Goal: Task Accomplishment & Management: Manage account settings

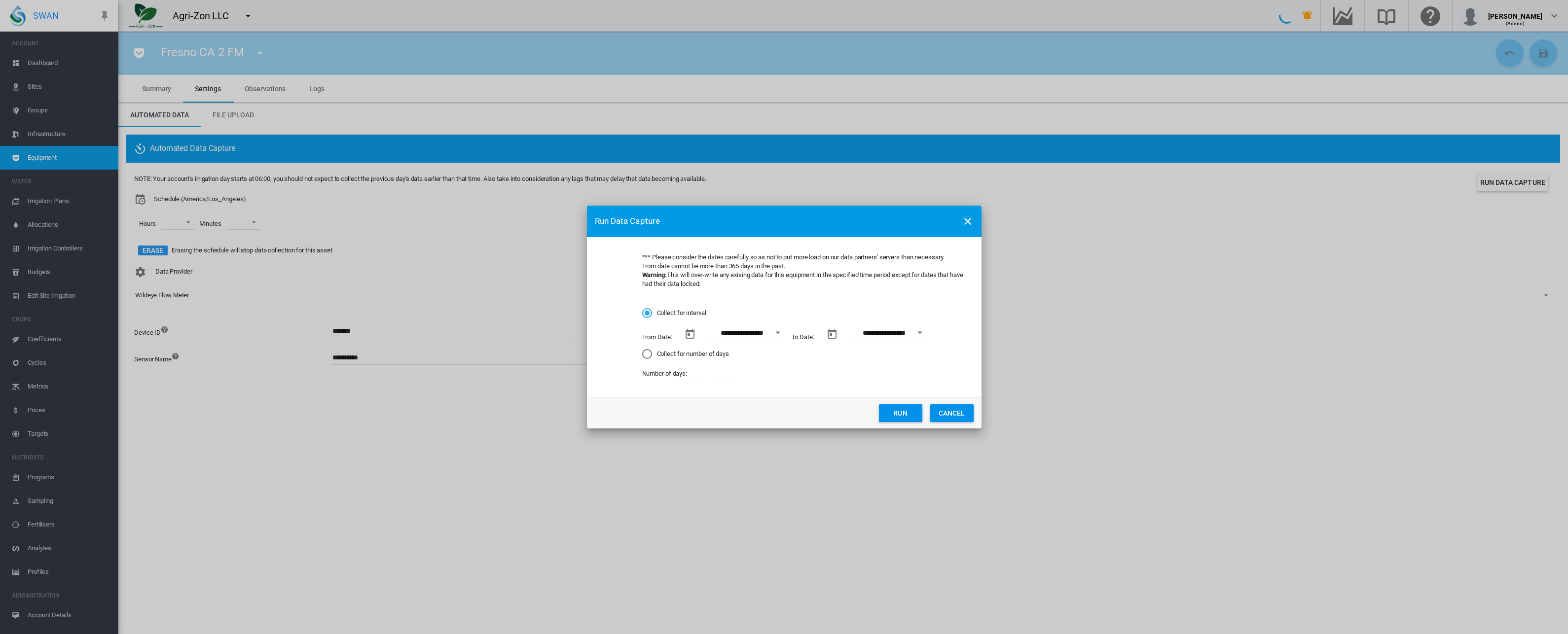
click at [950, 412] on button "CANCEL" at bounding box center [951, 413] width 43 height 18
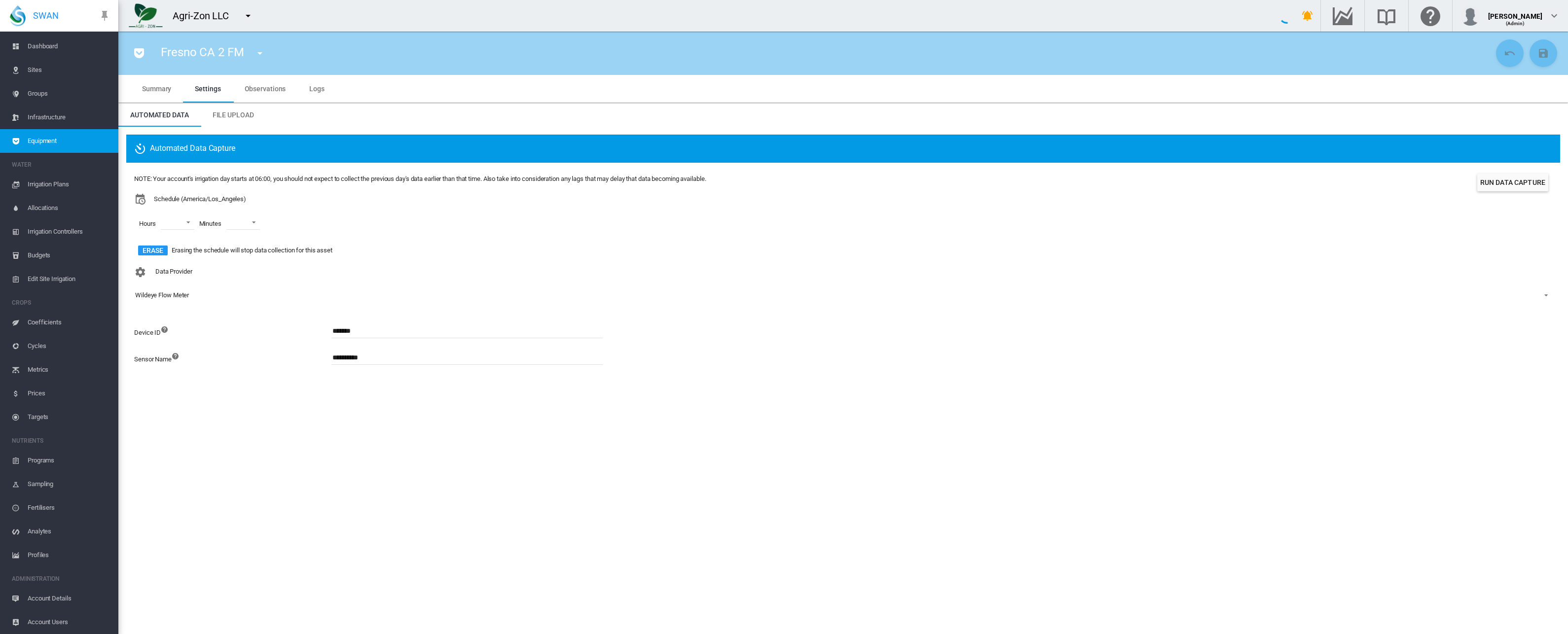
click at [259, 48] on md-icon "icon-menu-down" at bounding box center [259, 53] width 12 height 12
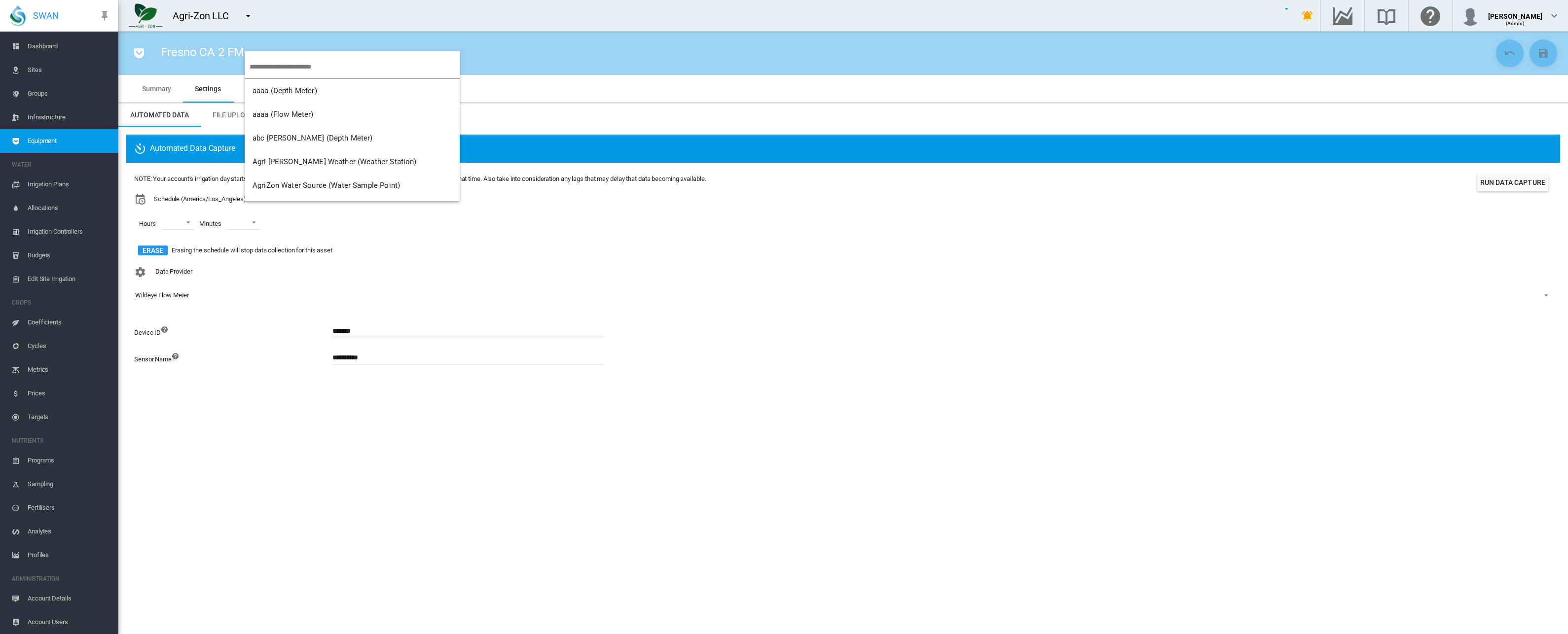
click at [293, 68] on input "search" at bounding box center [354, 67] width 210 height 23
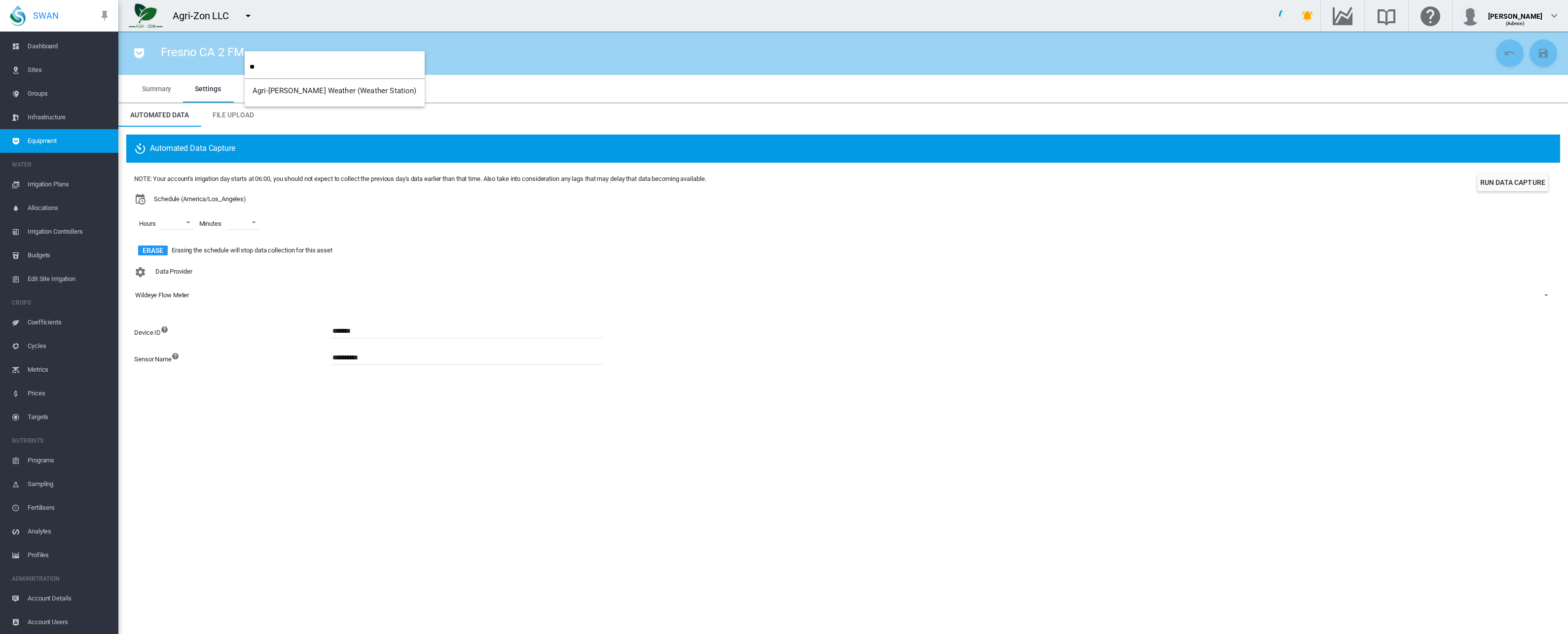
type input "*"
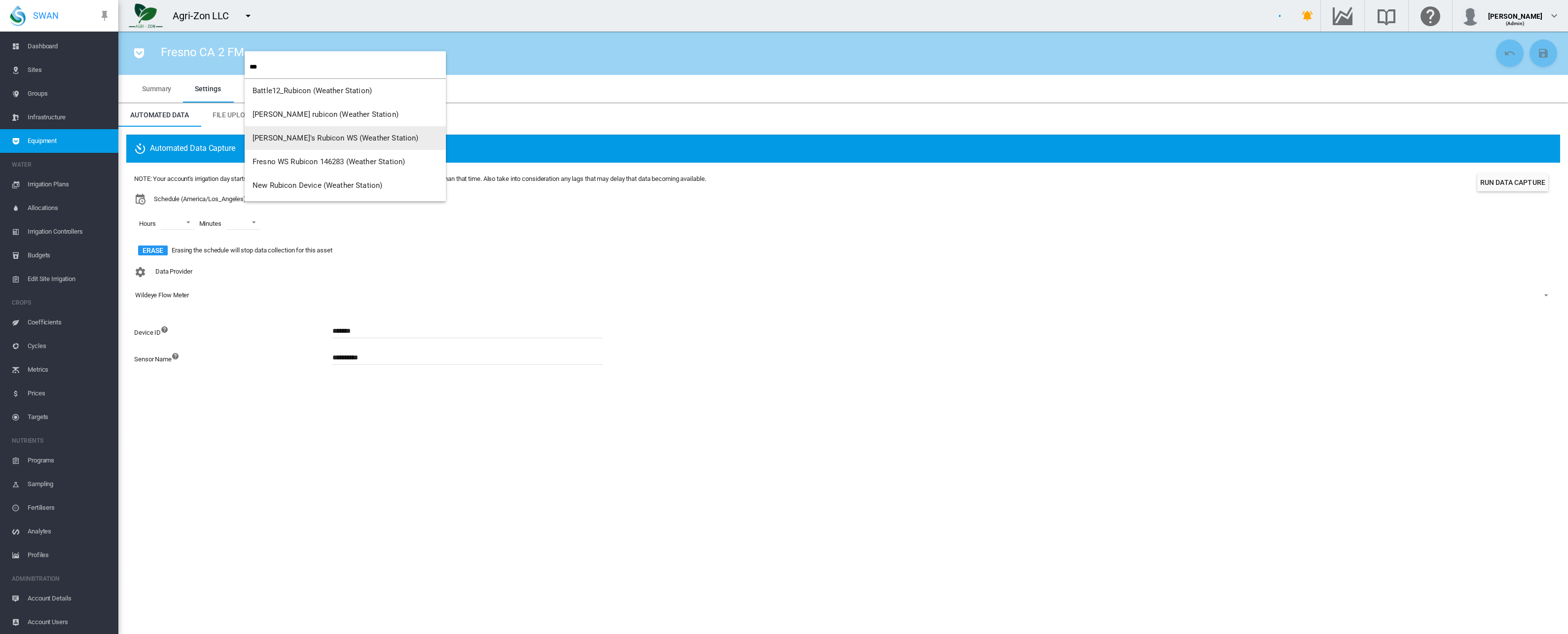
type input "***"
click at [290, 141] on span "[PERSON_NAME]'s Rubicon WS (Weather Station)" at bounding box center [335, 138] width 166 height 9
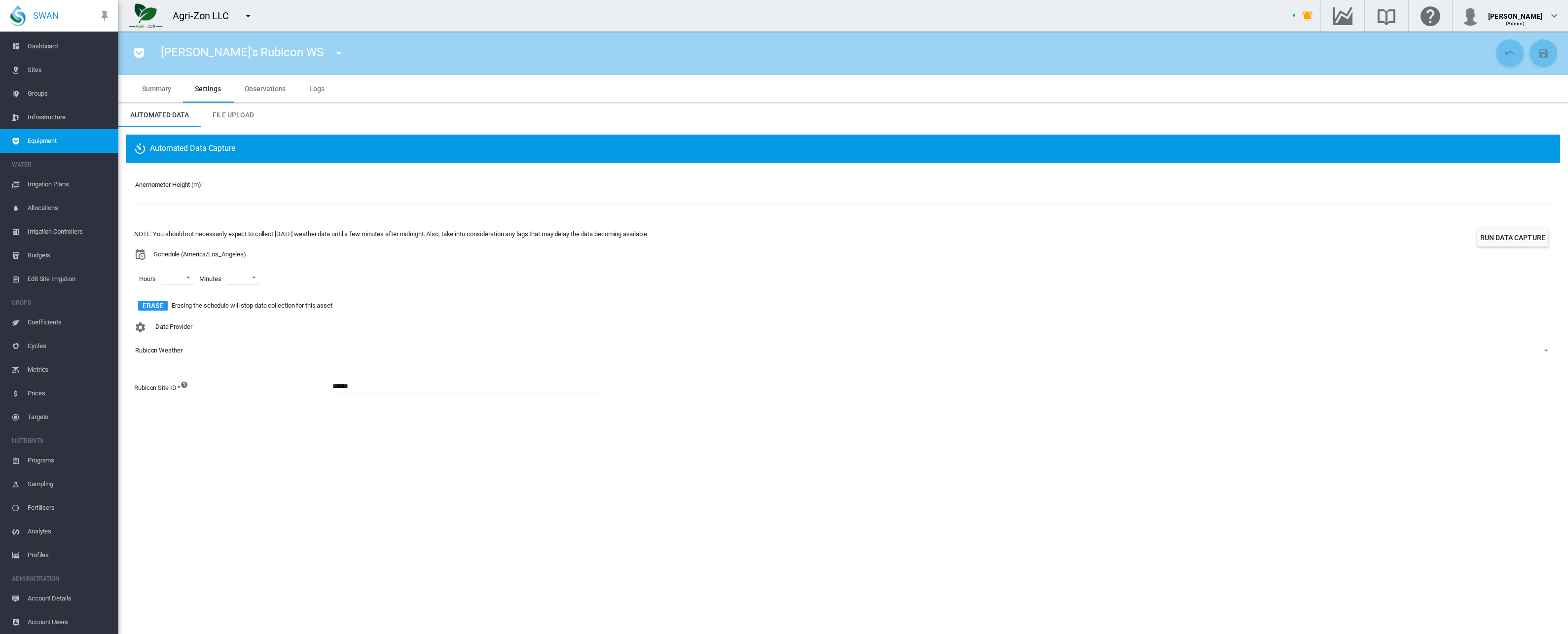
click at [55, 618] on span "Account Users" at bounding box center [69, 622] width 83 height 24
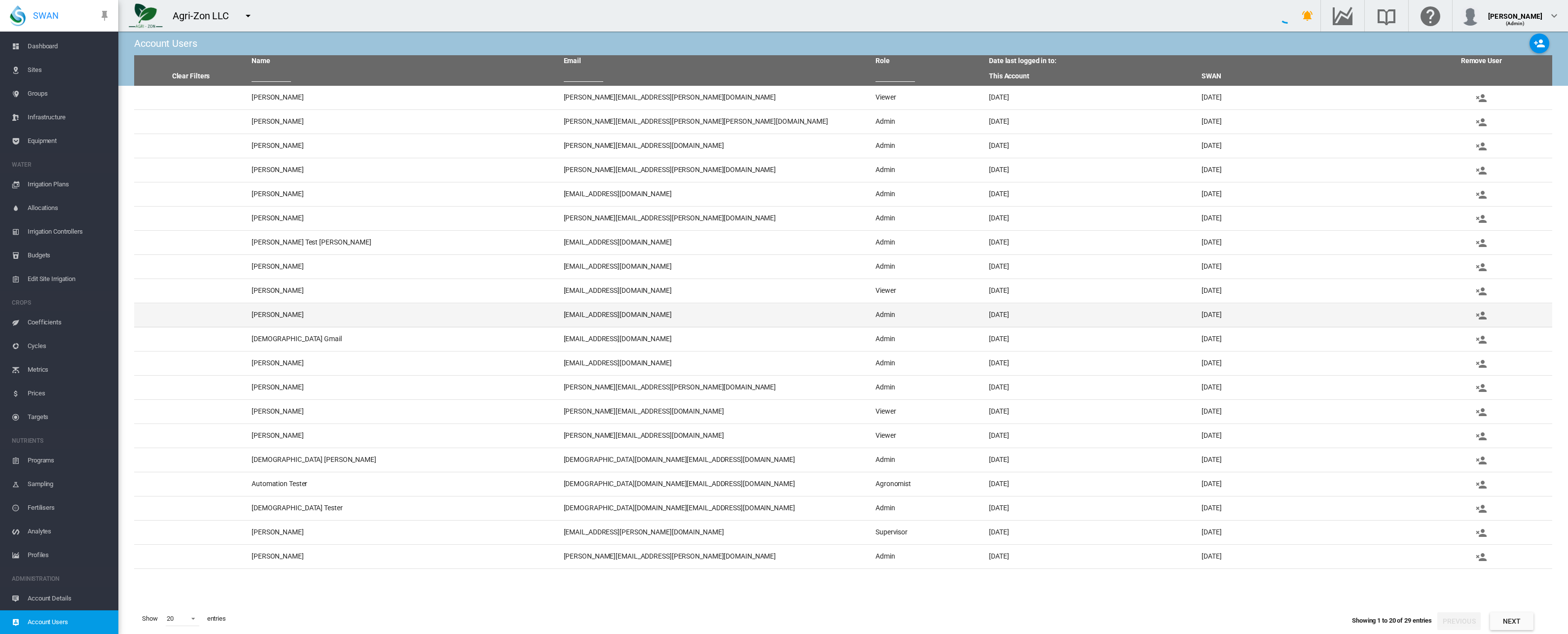
click at [270, 315] on td "[PERSON_NAME]" at bounding box center [404, 315] width 312 height 24
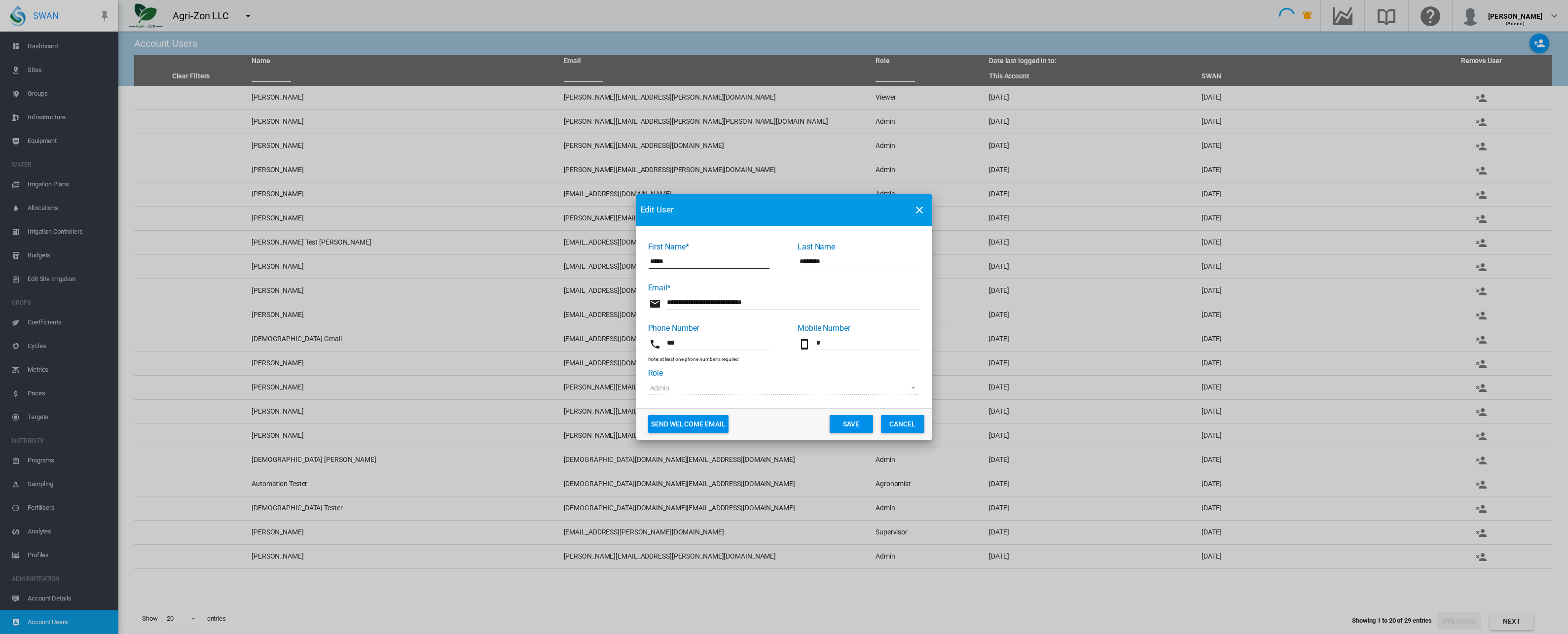
click at [892, 420] on button "Cancel" at bounding box center [902, 423] width 43 height 18
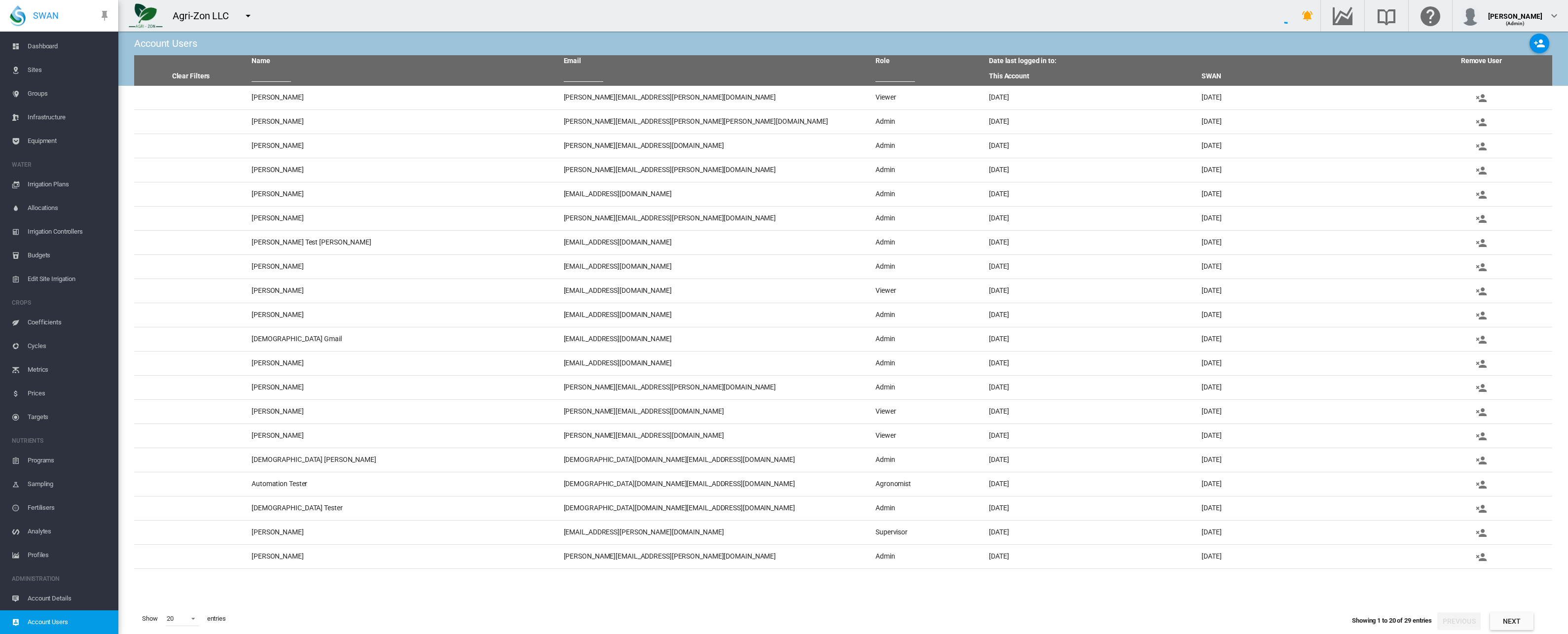
click at [44, 602] on span "Account Details" at bounding box center [69, 598] width 83 height 24
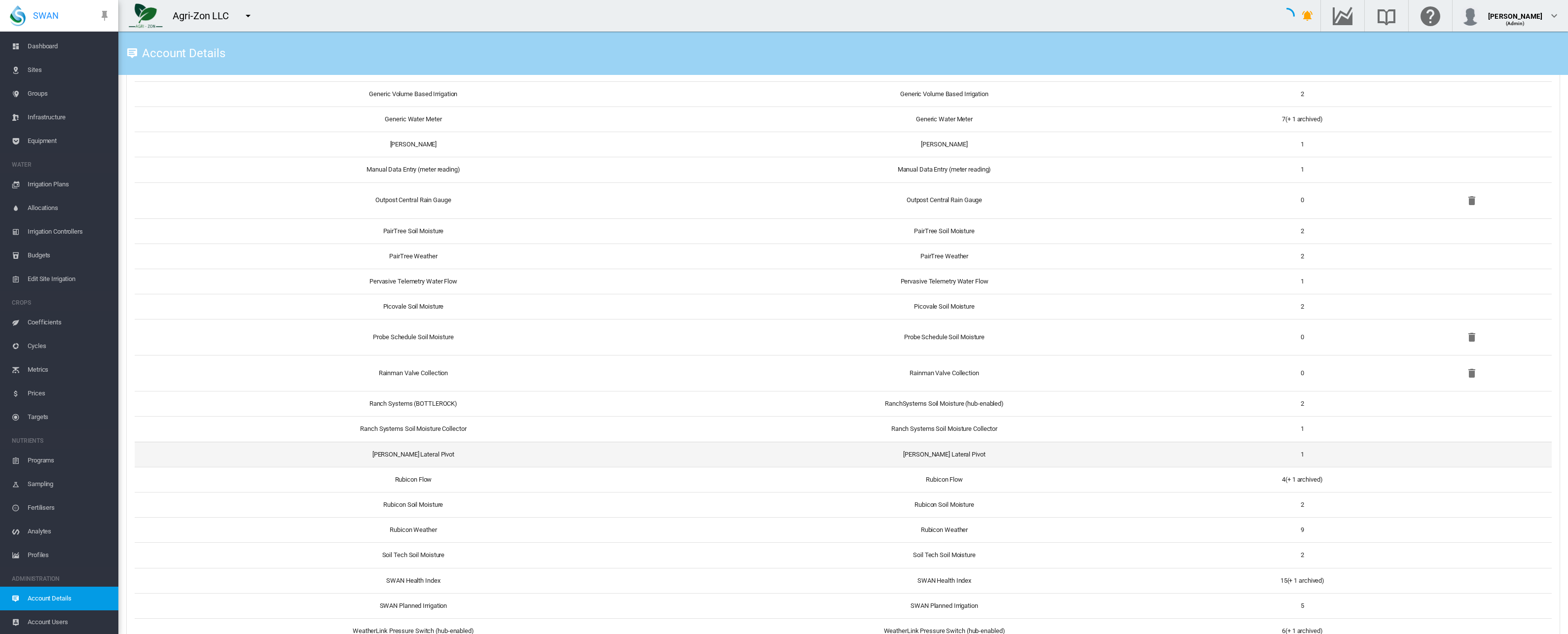
scroll to position [1012, 0]
click at [420, 505] on td "Rubicon Soil Moisture" at bounding box center [409, 505] width 550 height 25
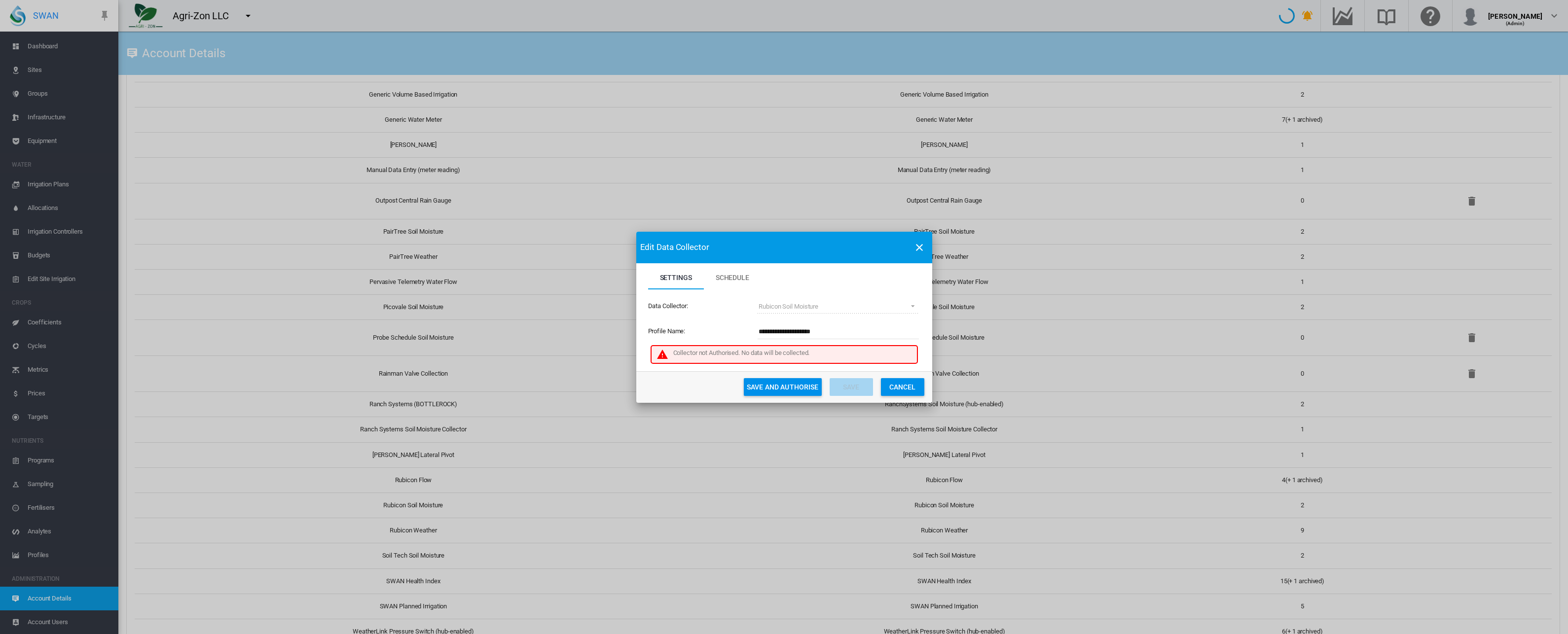
click at [735, 274] on span "Schedule" at bounding box center [732, 277] width 33 height 8
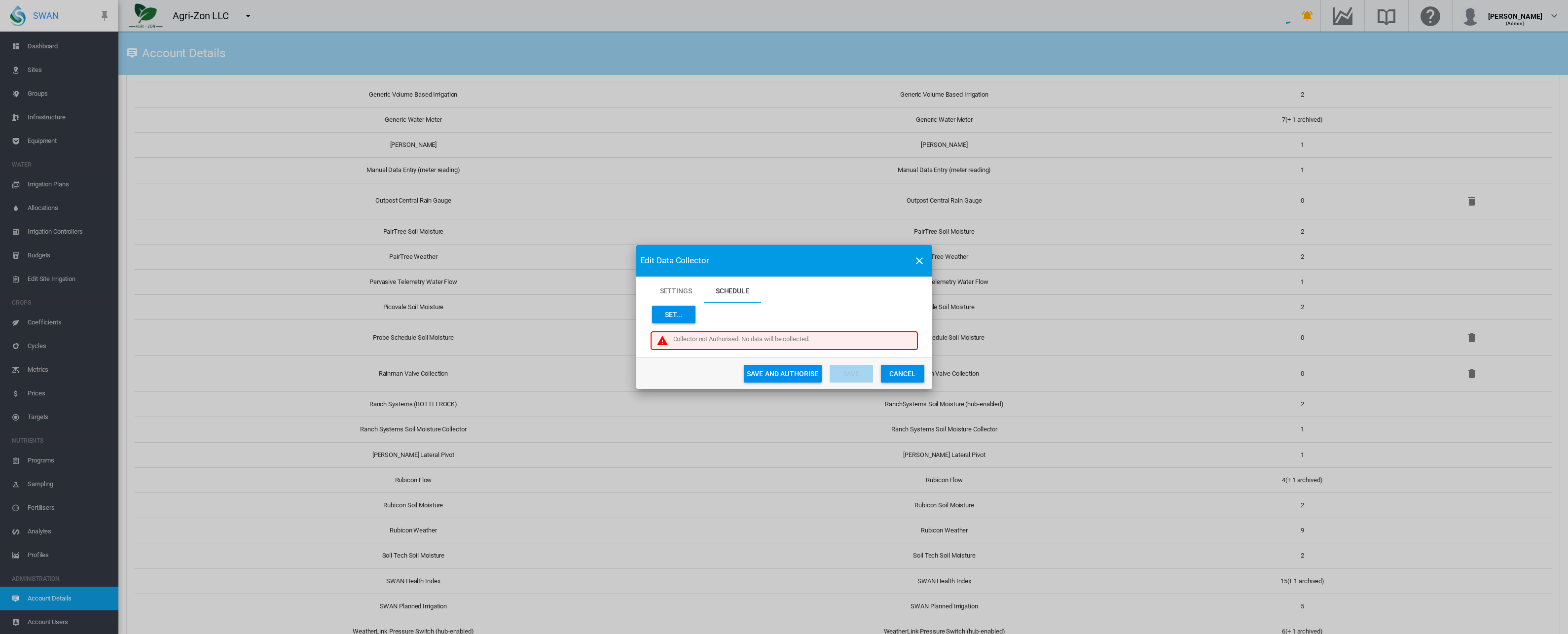
click at [685, 290] on span "Settings" at bounding box center [676, 291] width 32 height 8
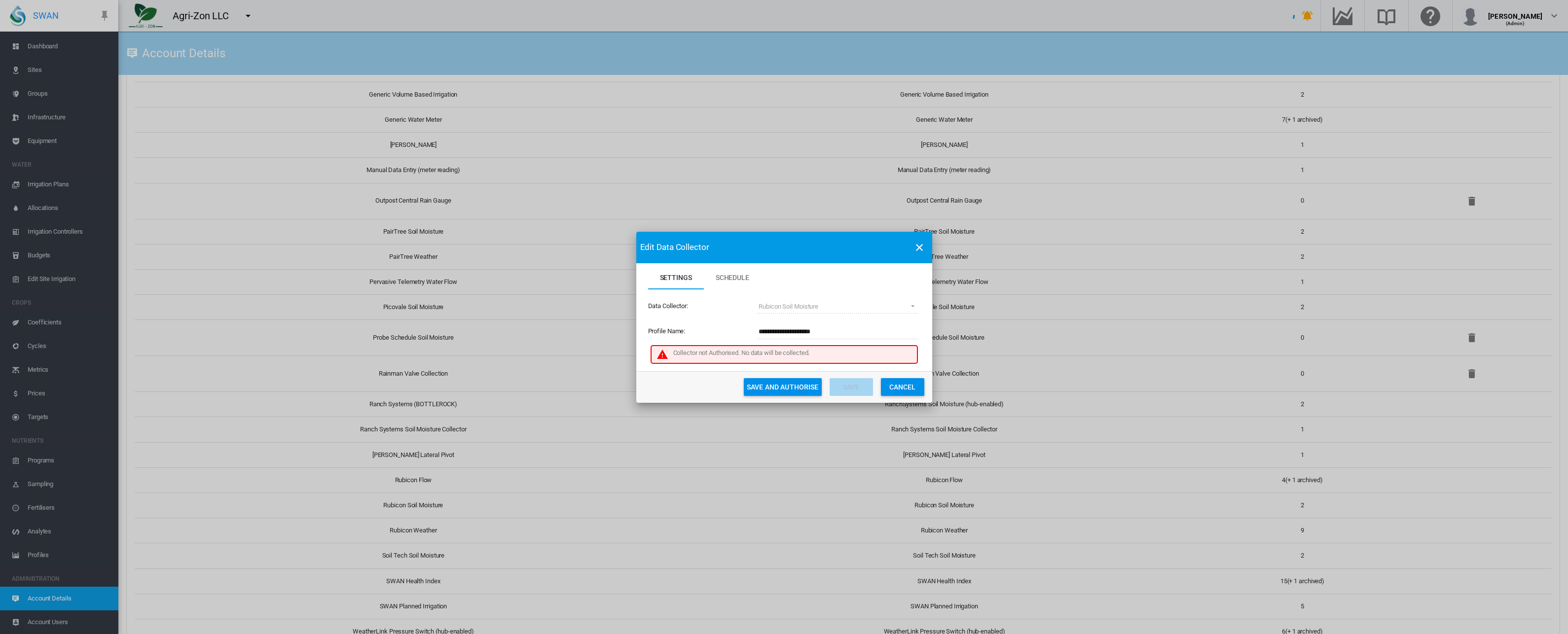
click at [896, 386] on button "Cancel" at bounding box center [902, 387] width 43 height 18
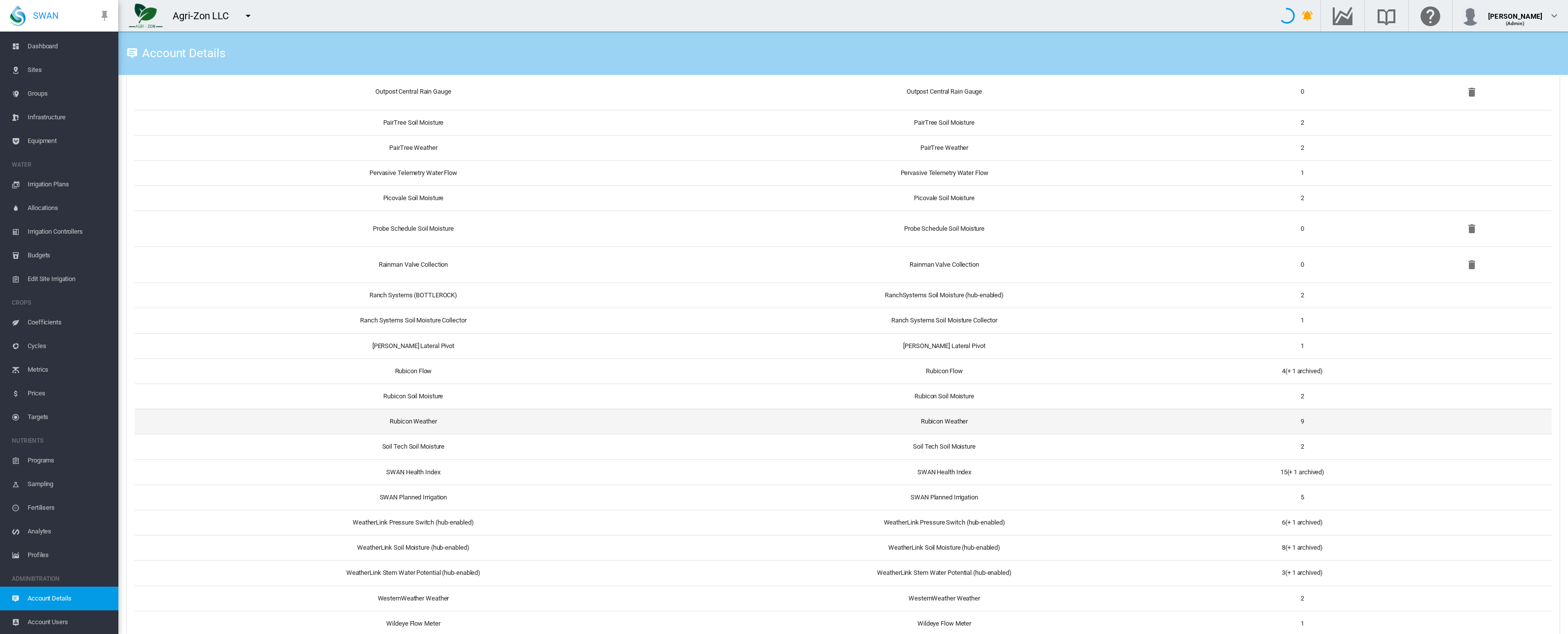
scroll to position [1144, 0]
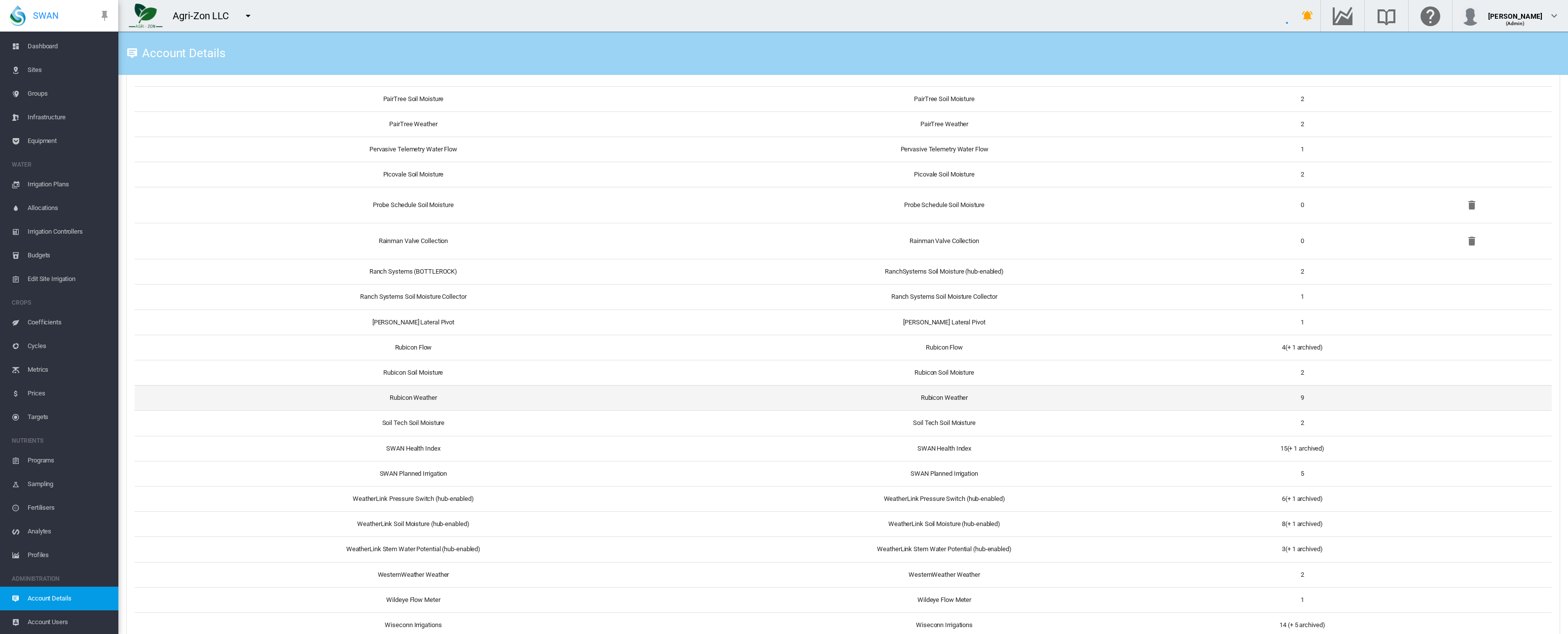
click at [423, 397] on td "Rubicon Weather" at bounding box center [409, 397] width 550 height 25
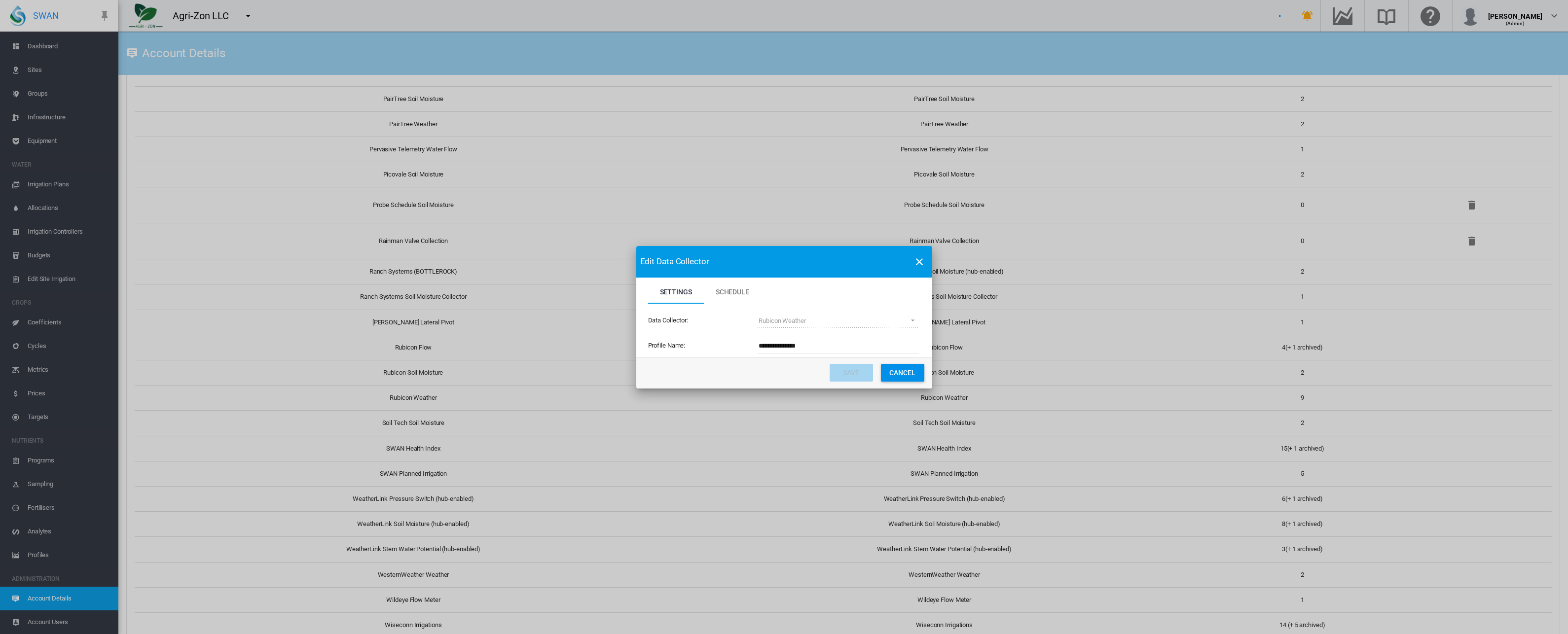
click at [891, 369] on button "Cancel" at bounding box center [902, 372] width 43 height 18
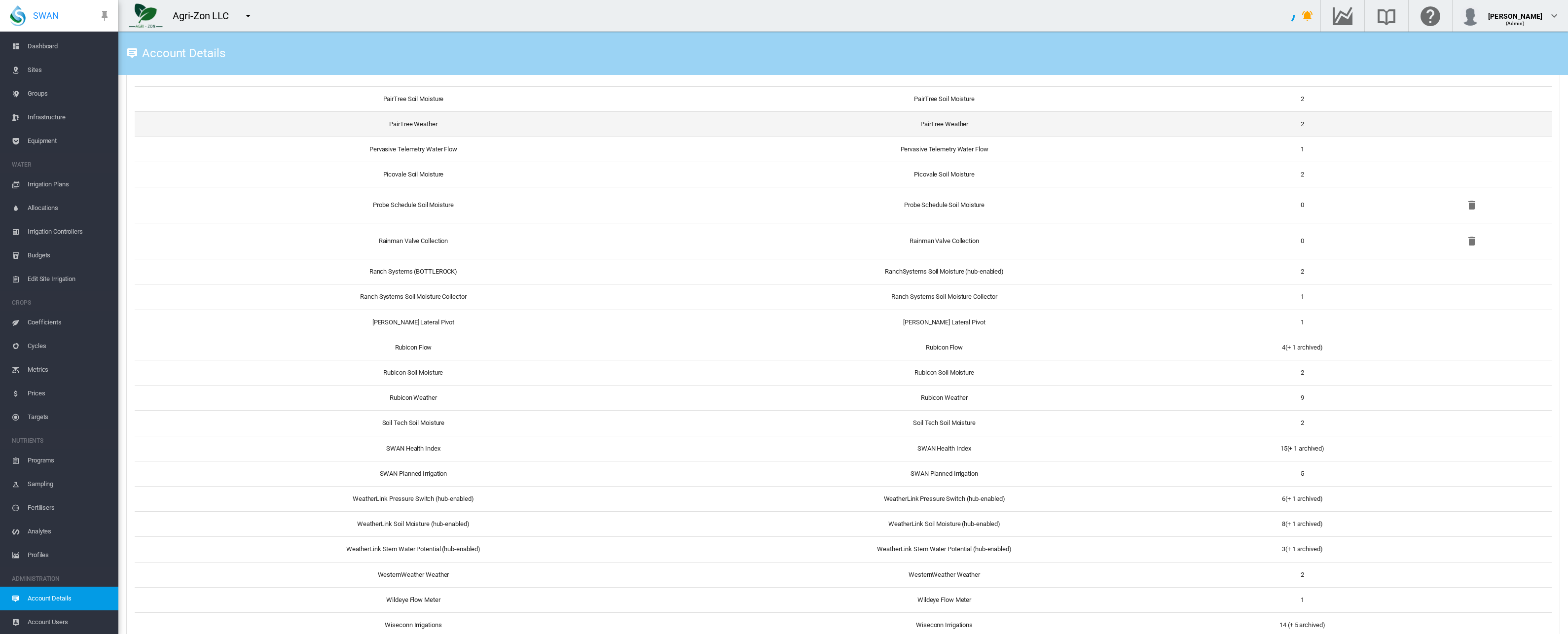
click at [416, 125] on td "PairTree Weather" at bounding box center [409, 124] width 550 height 25
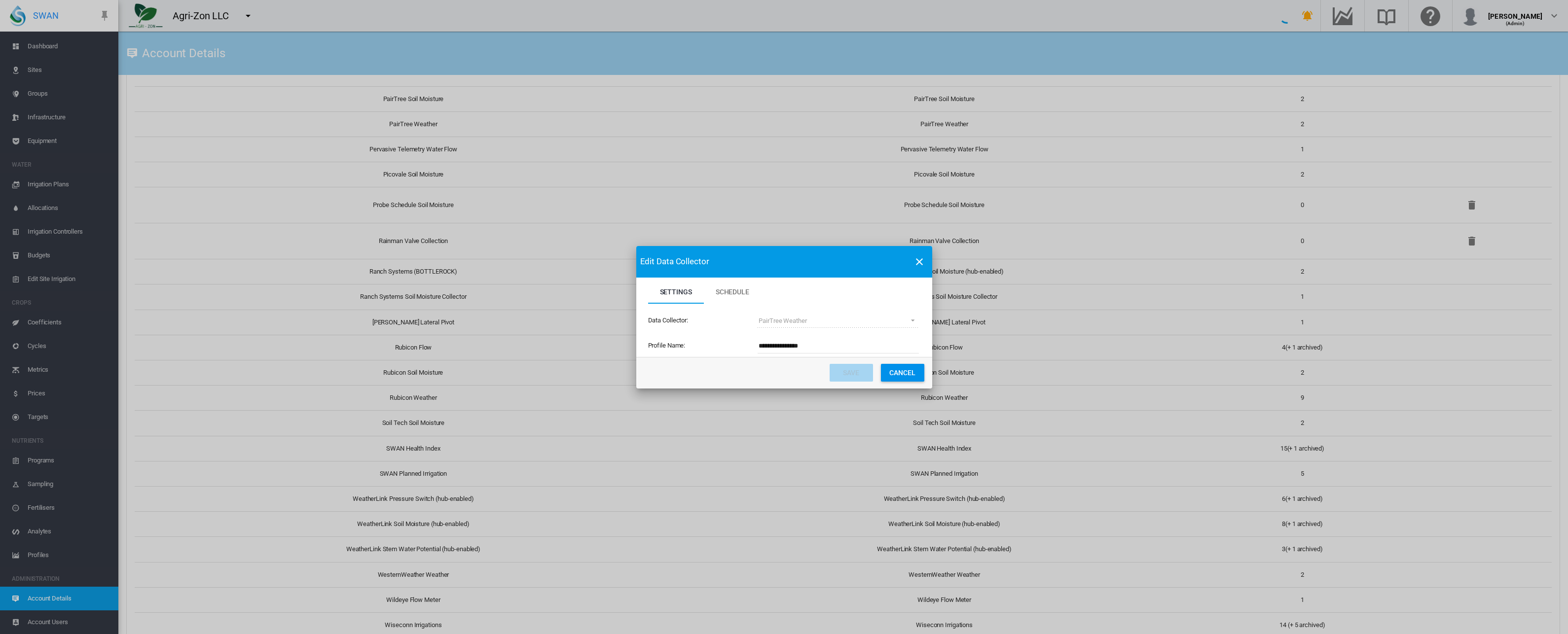
click at [897, 373] on button "Cancel" at bounding box center [902, 372] width 43 height 18
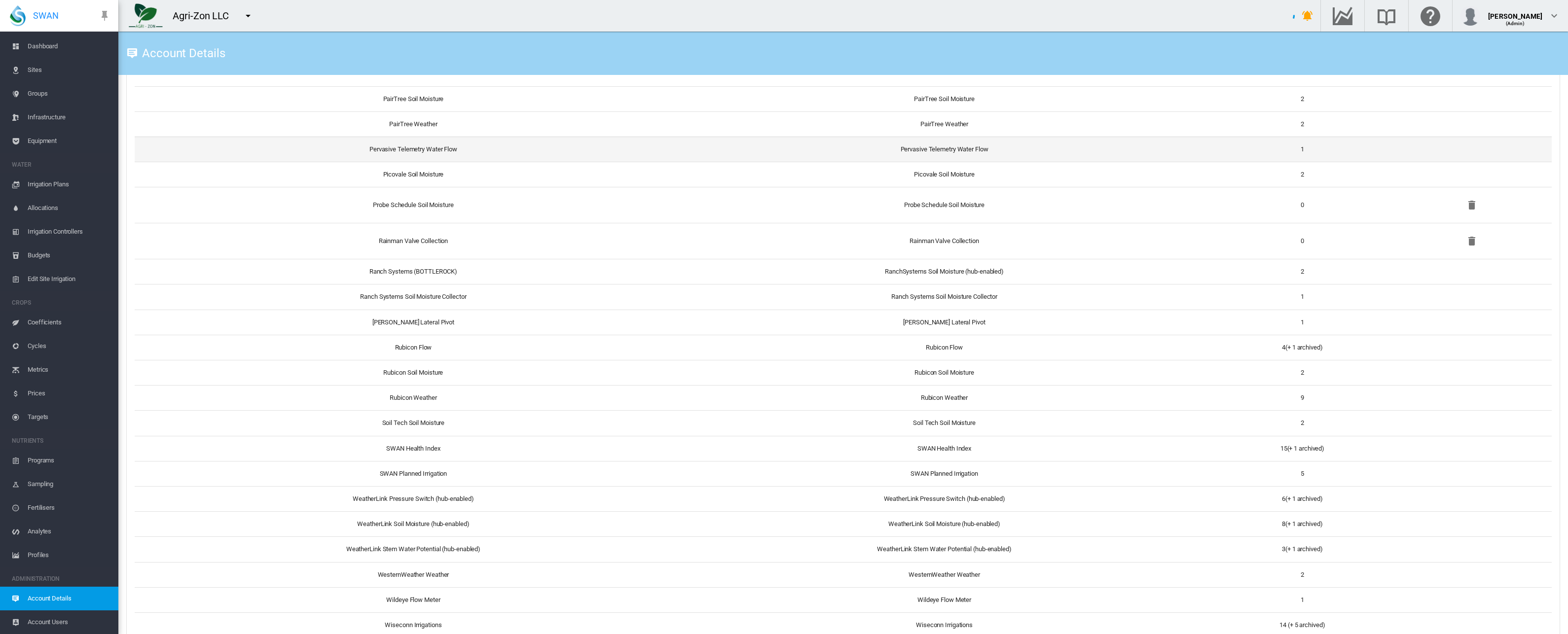
click at [409, 150] on td "Pervasive Telemetry Water Flow" at bounding box center [409, 148] width 550 height 25
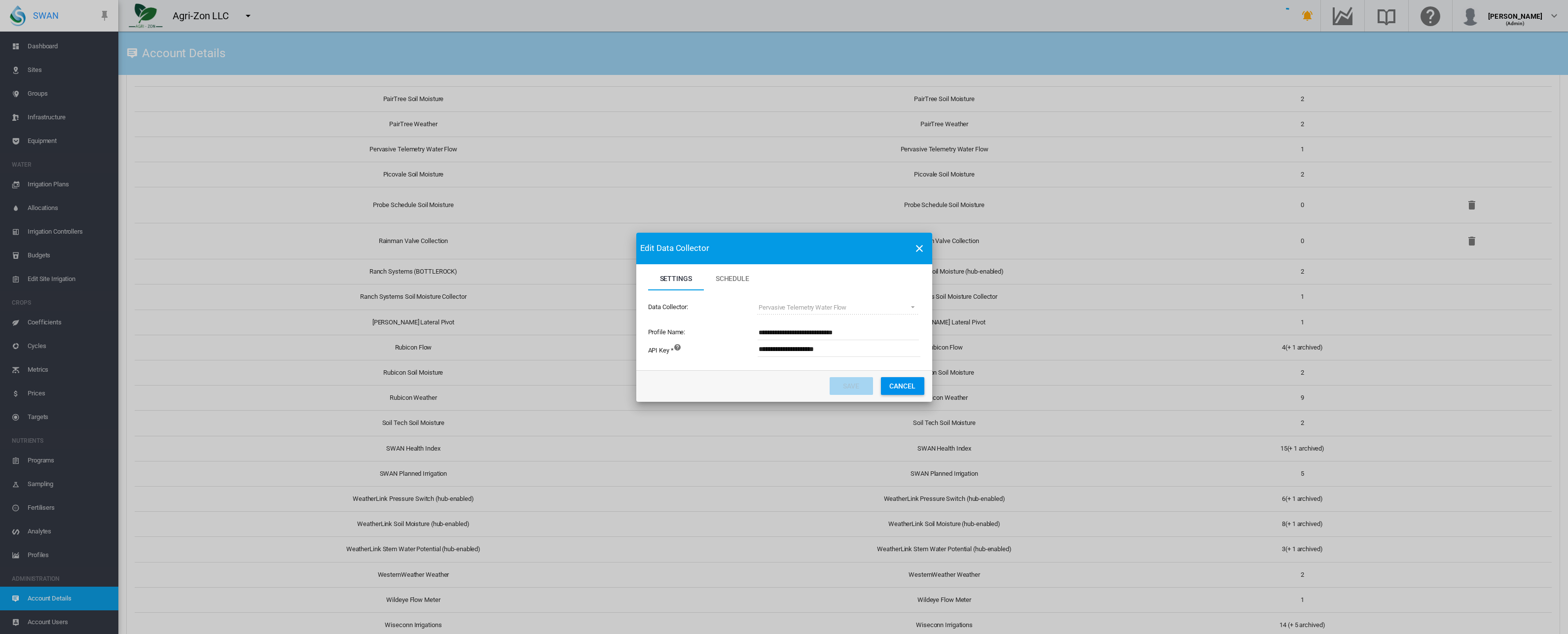
drag, startPoint x: 909, startPoint y: 386, endPoint x: 902, endPoint y: 382, distance: 8.1
click at [909, 386] on button "Cancel" at bounding box center [902, 386] width 43 height 18
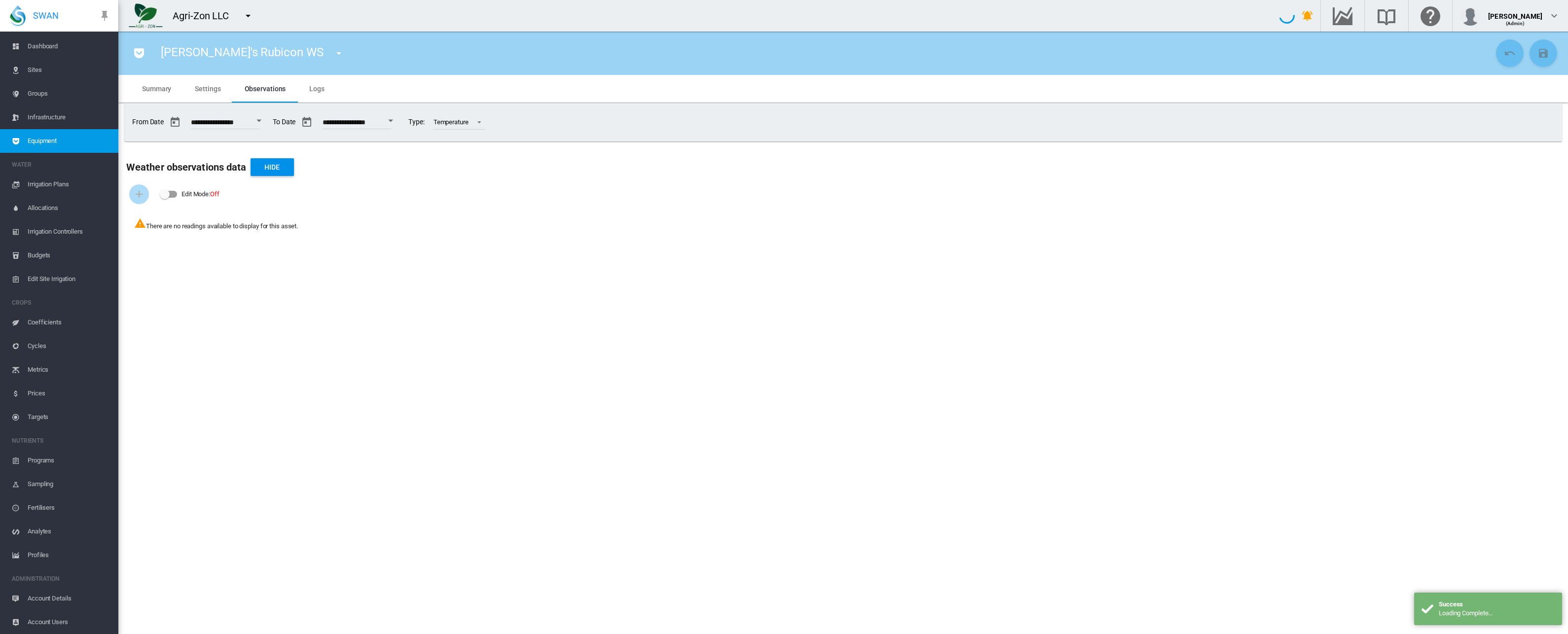
click at [211, 89] on span "Settings" at bounding box center [208, 88] width 26 height 8
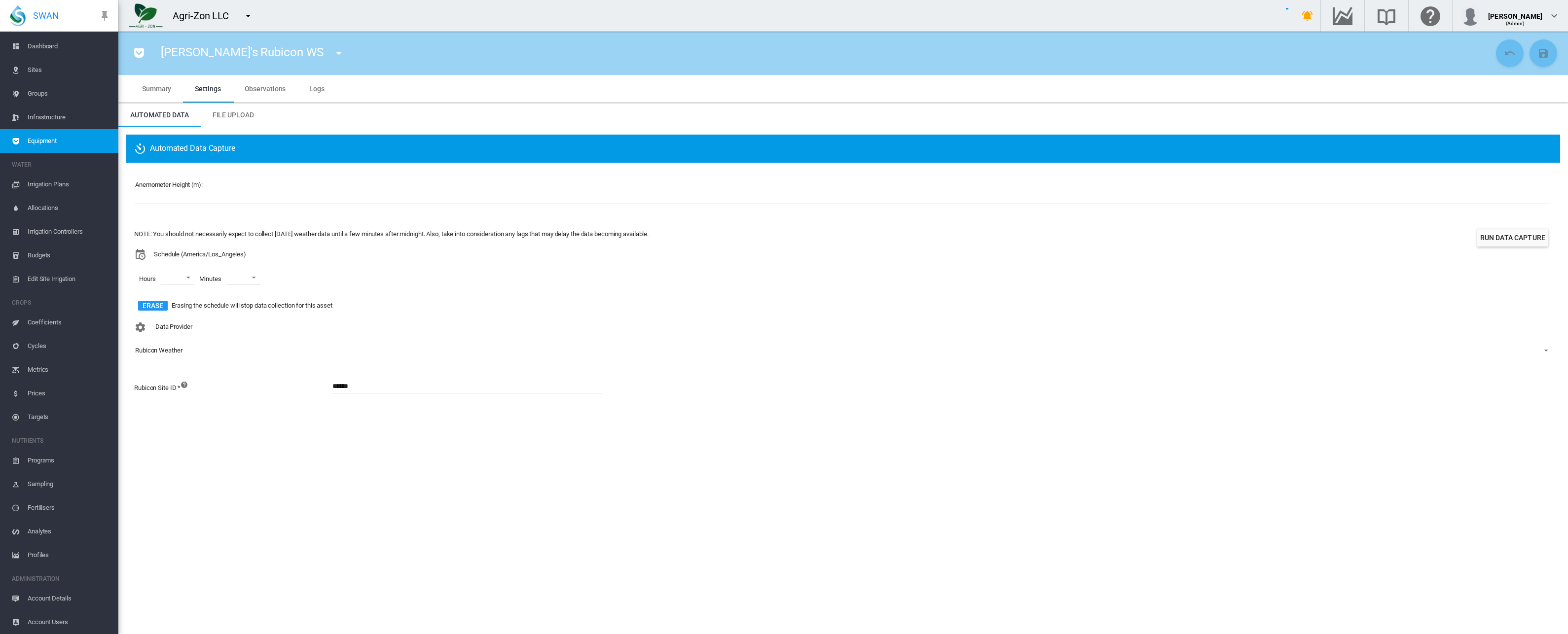
click at [581, 552] on section "[PERSON_NAME]'s Rubicon WS aaaa (Depth Meter) aaaa (Flow Meter) abc [PERSON_NAM…" at bounding box center [843, 333] width 1450 height 602
